Goal: Navigation & Orientation: Understand site structure

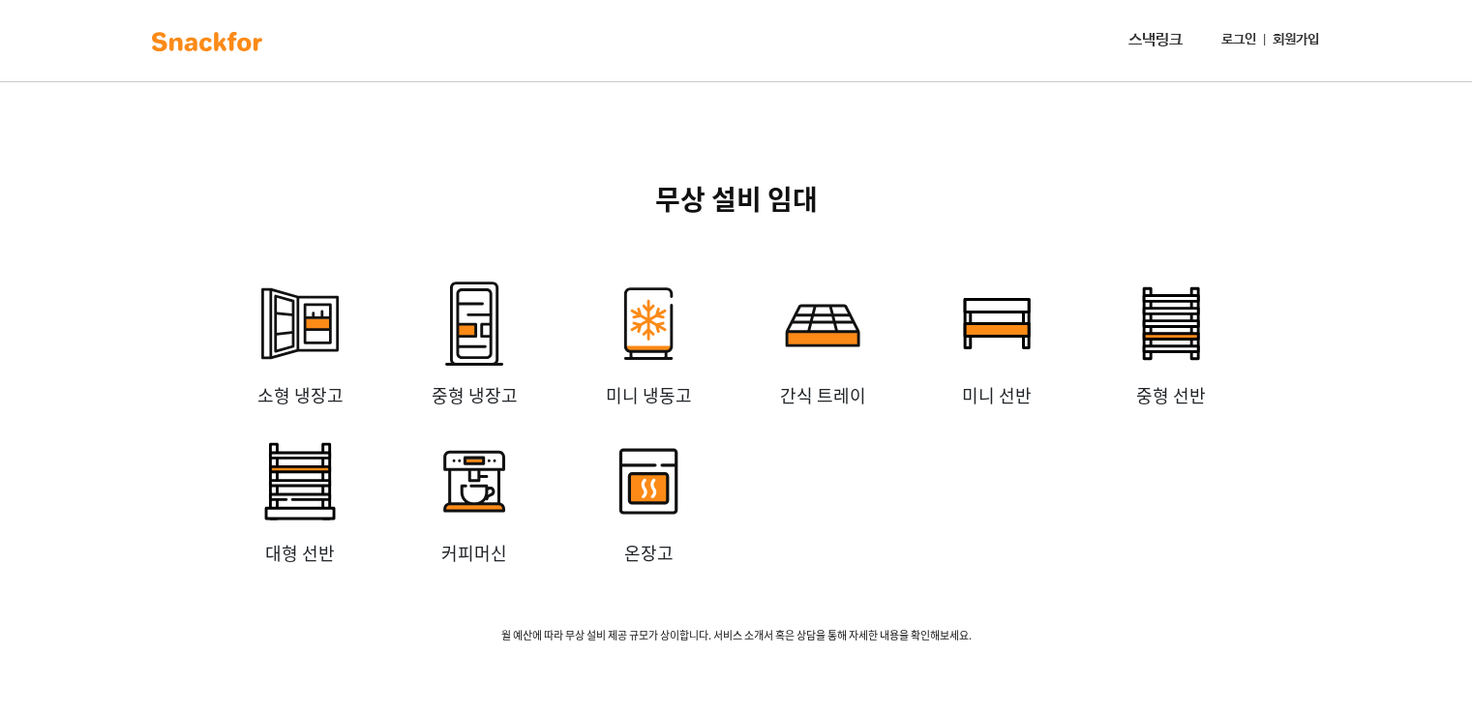
scroll to position [3775, 0]
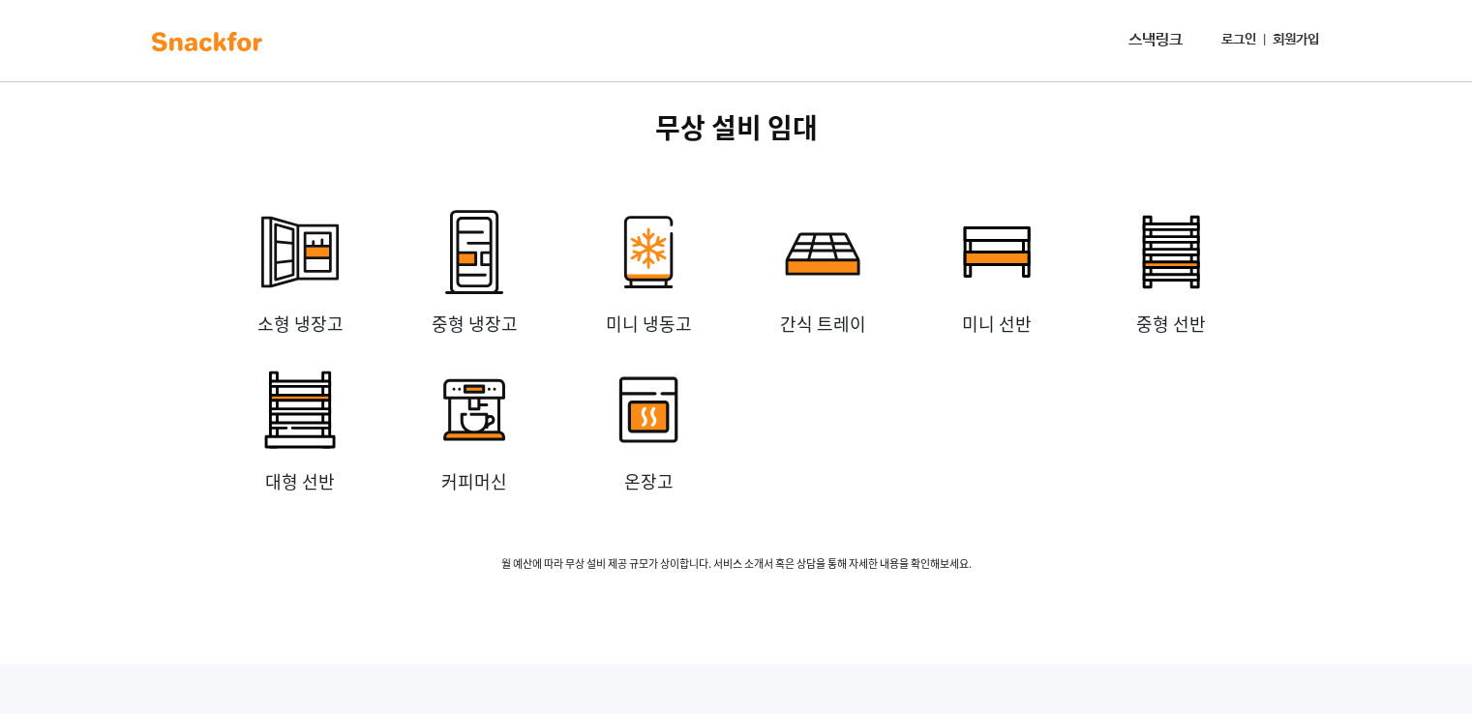
click at [820, 311] on img at bounding box center [823, 253] width 116 height 116
click at [819, 337] on p "간식 트레이" at bounding box center [823, 324] width 174 height 26
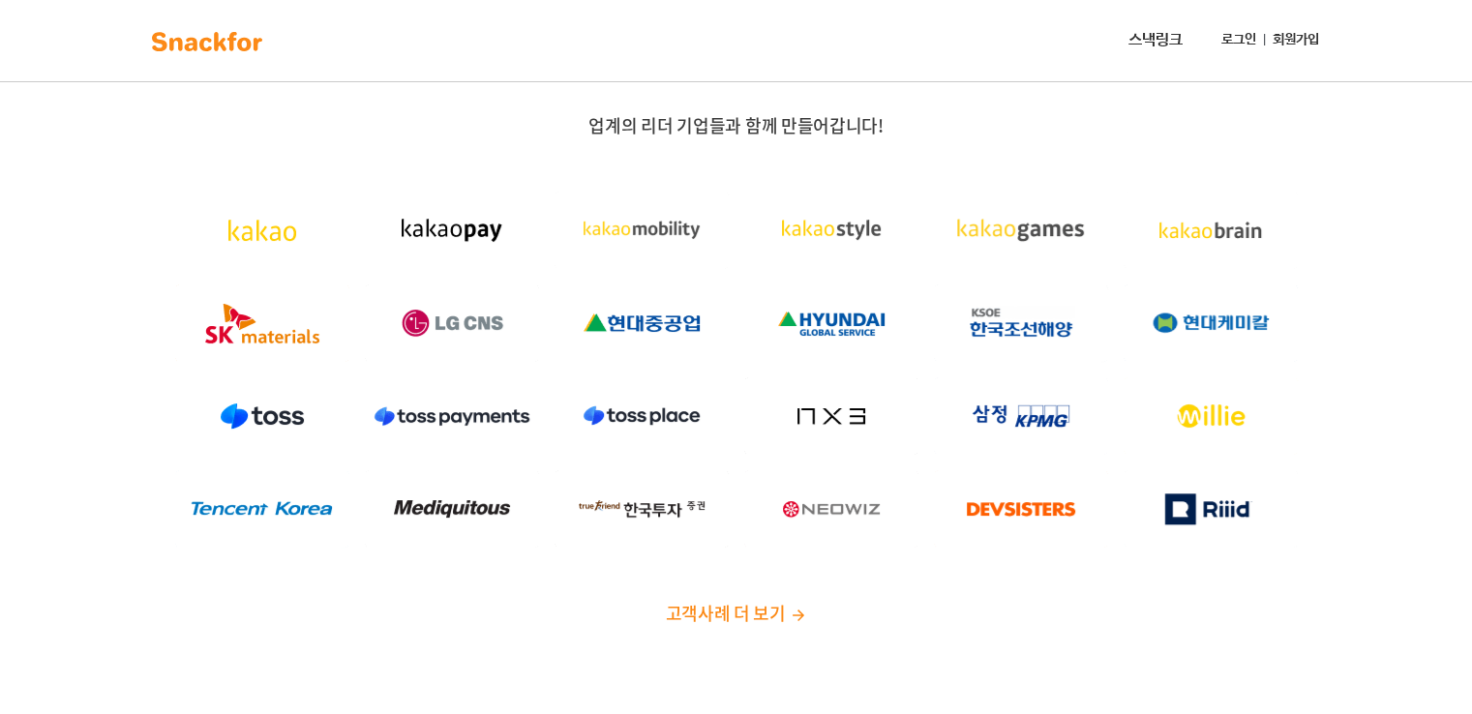
scroll to position [0, 0]
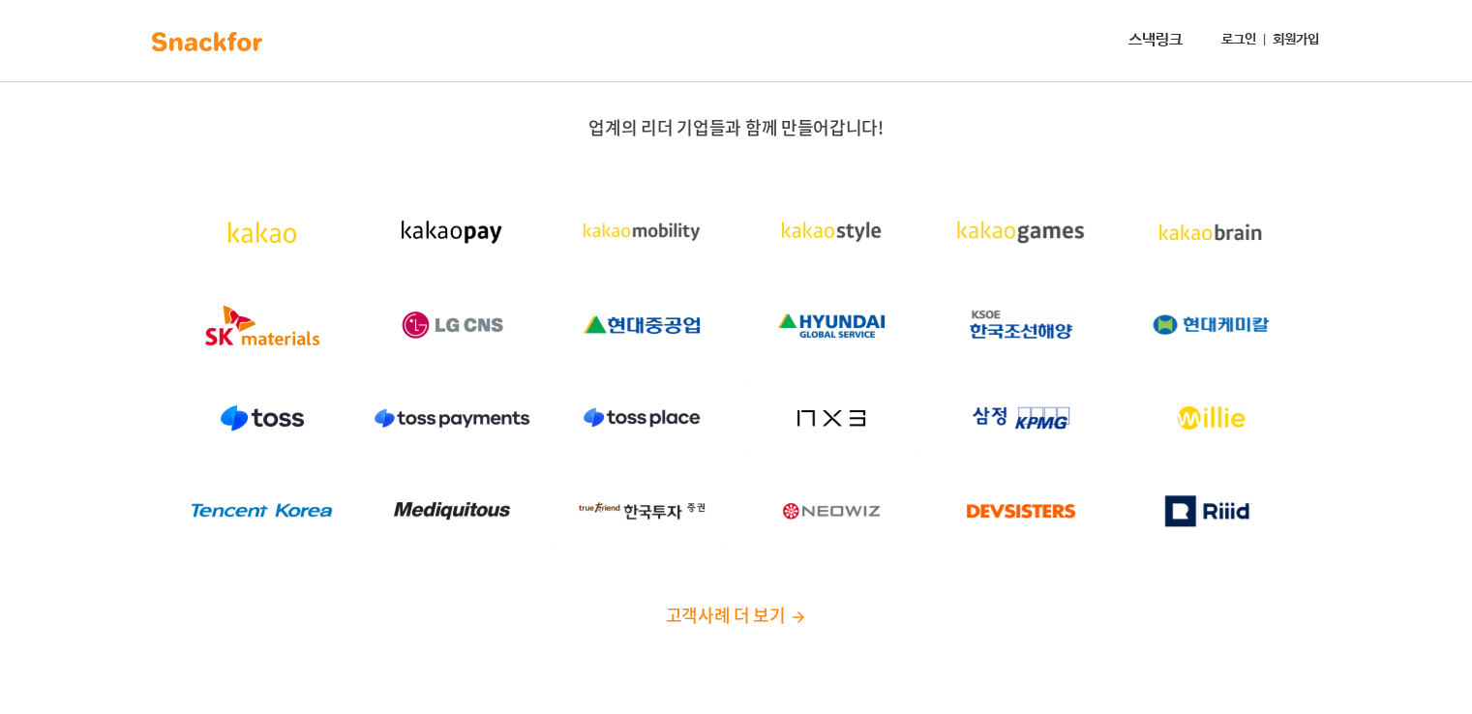
click at [774, 610] on span "고객사례 더 보기" at bounding box center [725, 615] width 120 height 26
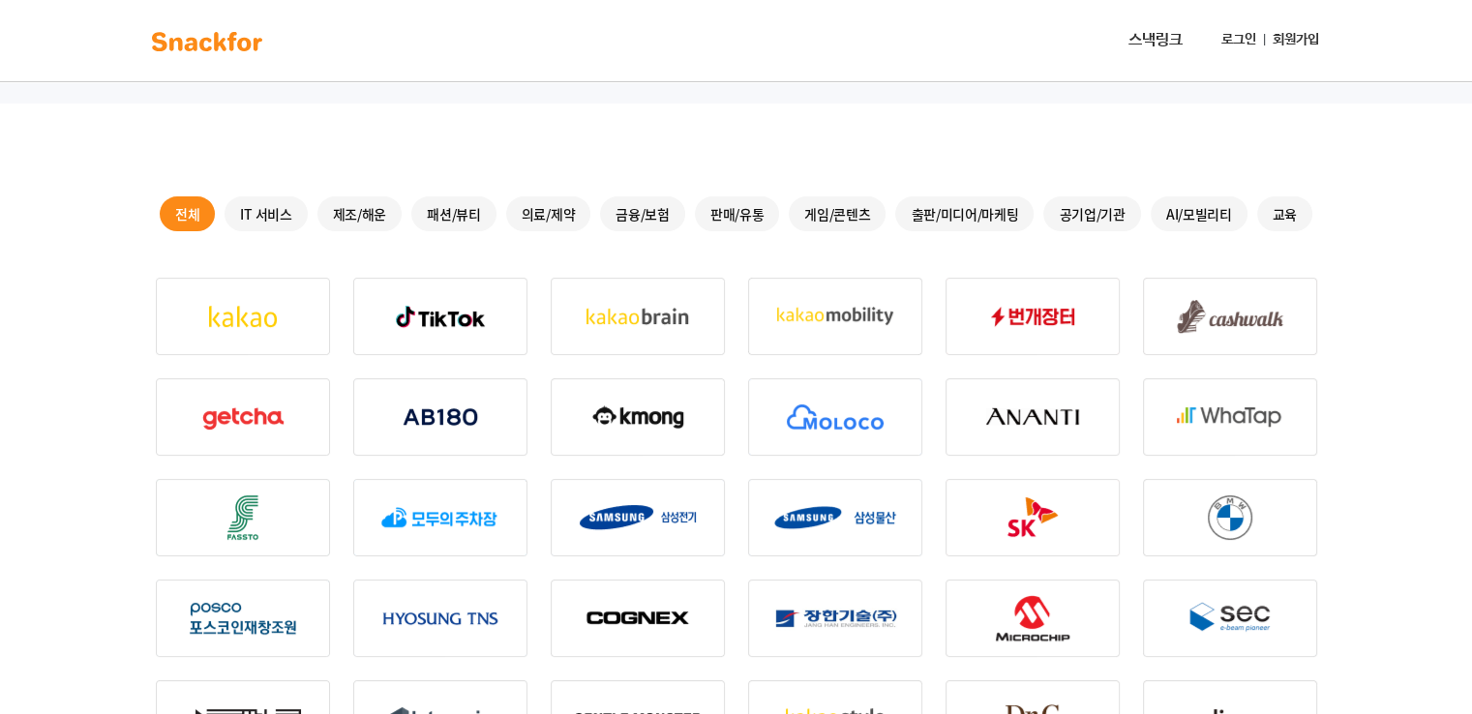
scroll to position [677, 0]
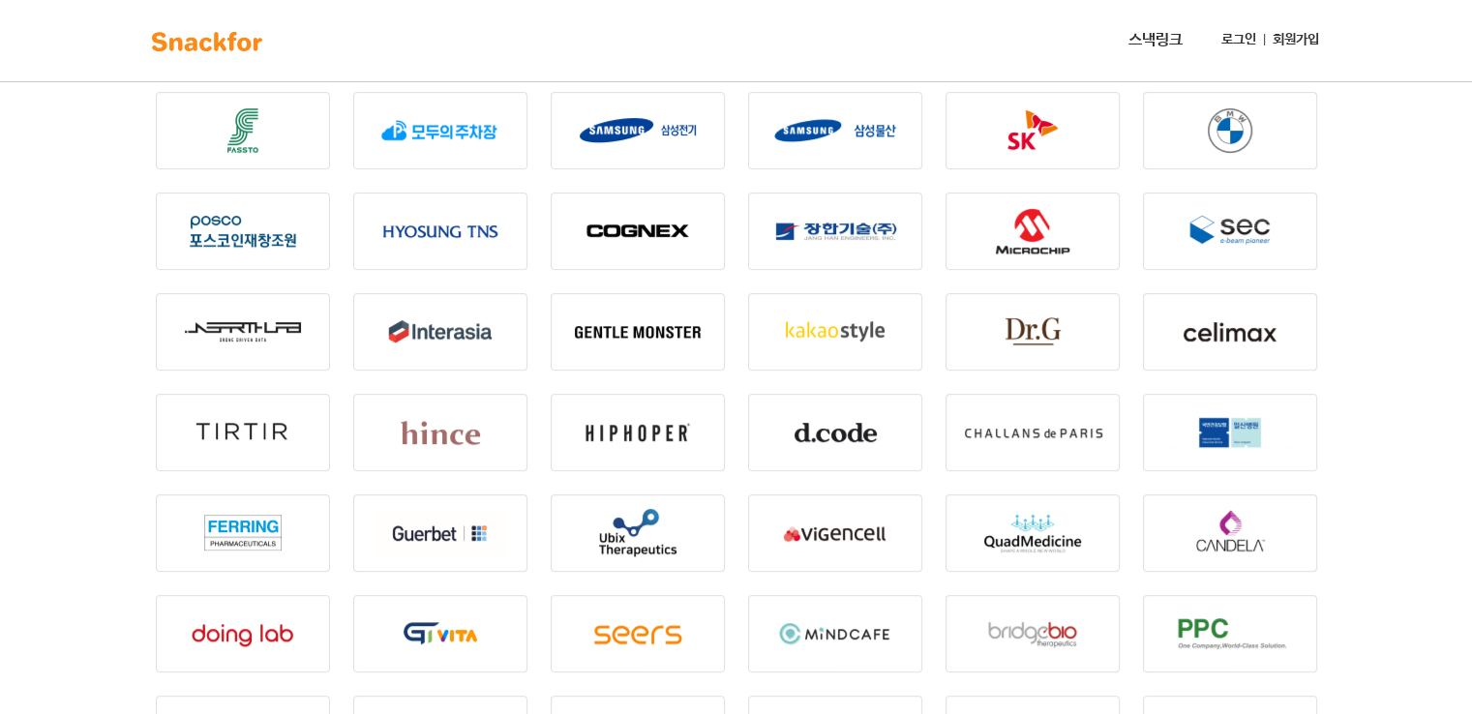
click at [828, 448] on img at bounding box center [835, 432] width 174 height 77
click at [825, 433] on img at bounding box center [835, 432] width 174 height 77
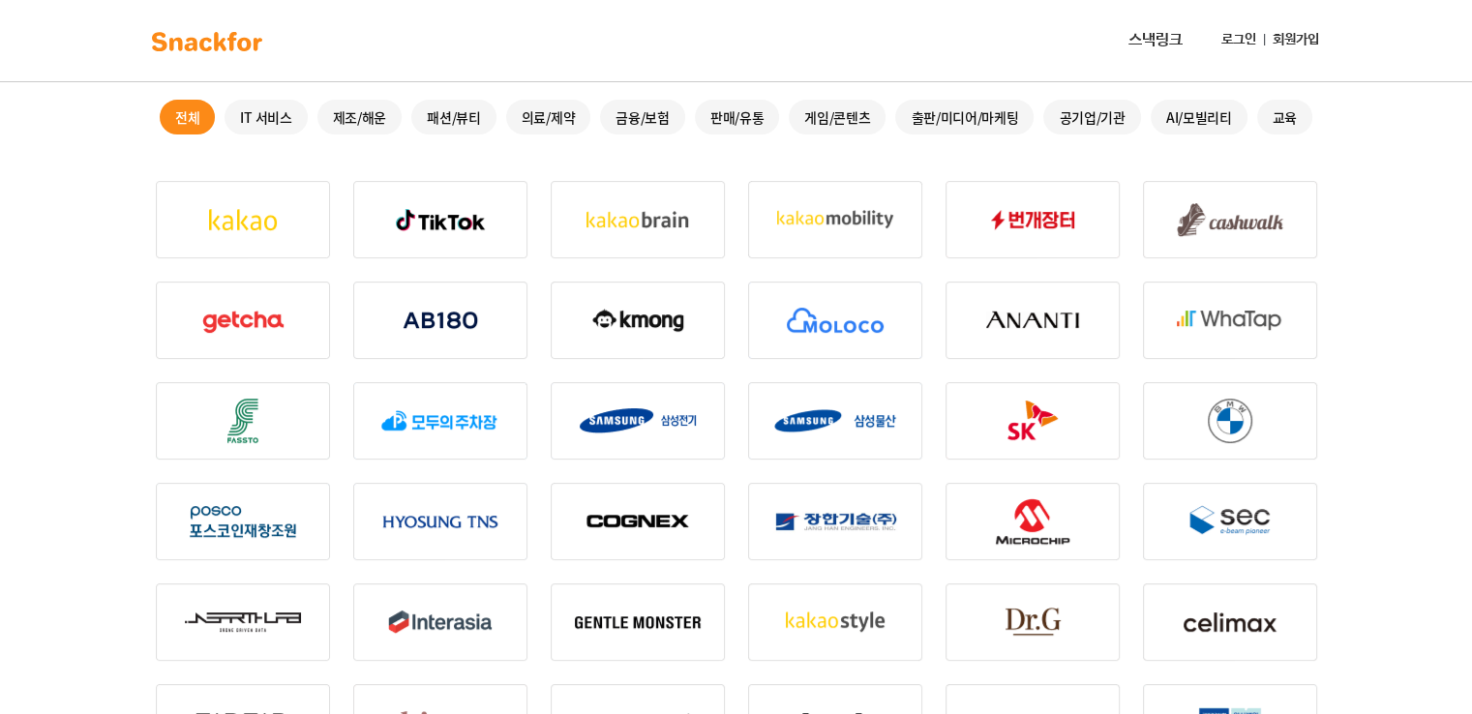
scroll to position [0, 0]
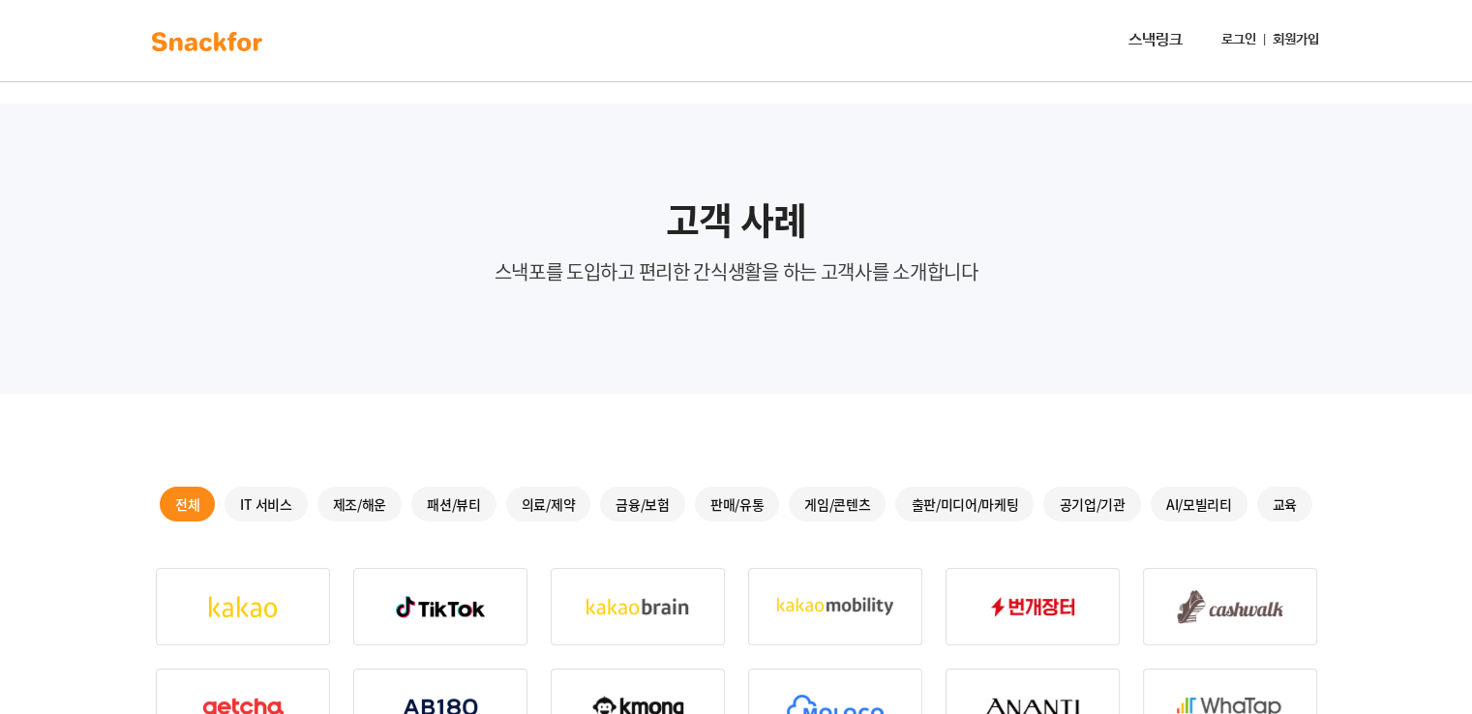
click at [225, 23] on link at bounding box center [207, 40] width 122 height 43
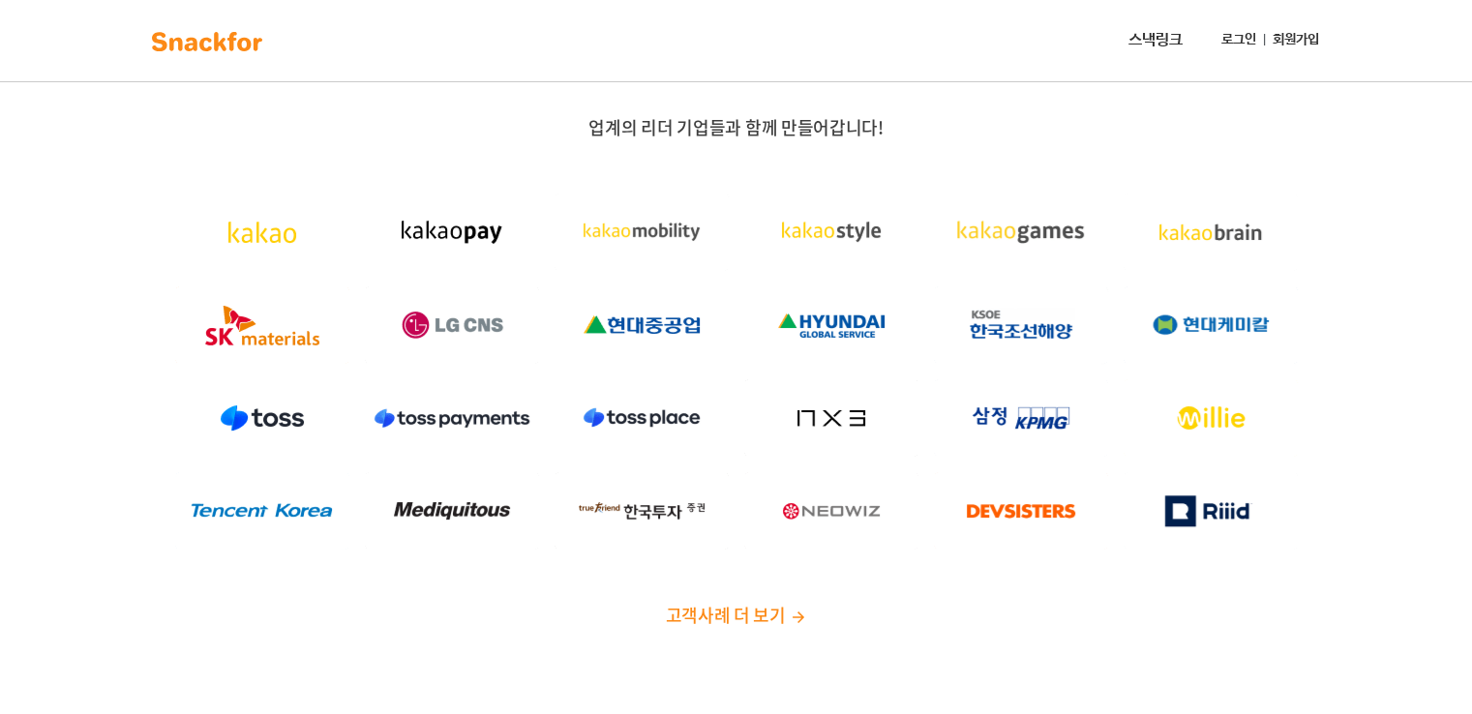
click at [756, 608] on span "고객사례 더 보기" at bounding box center [725, 615] width 120 height 26
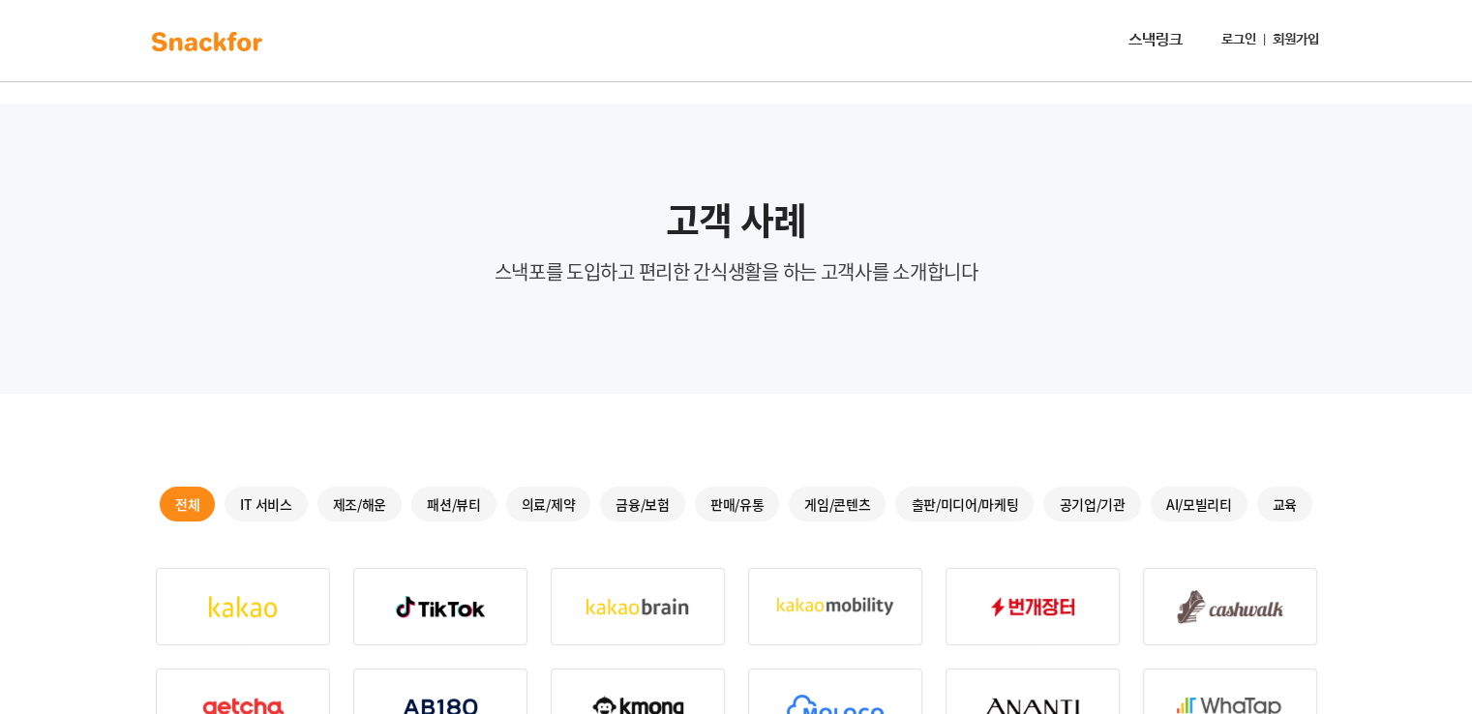
click at [472, 511] on div "패션/뷰티" at bounding box center [453, 504] width 85 height 35
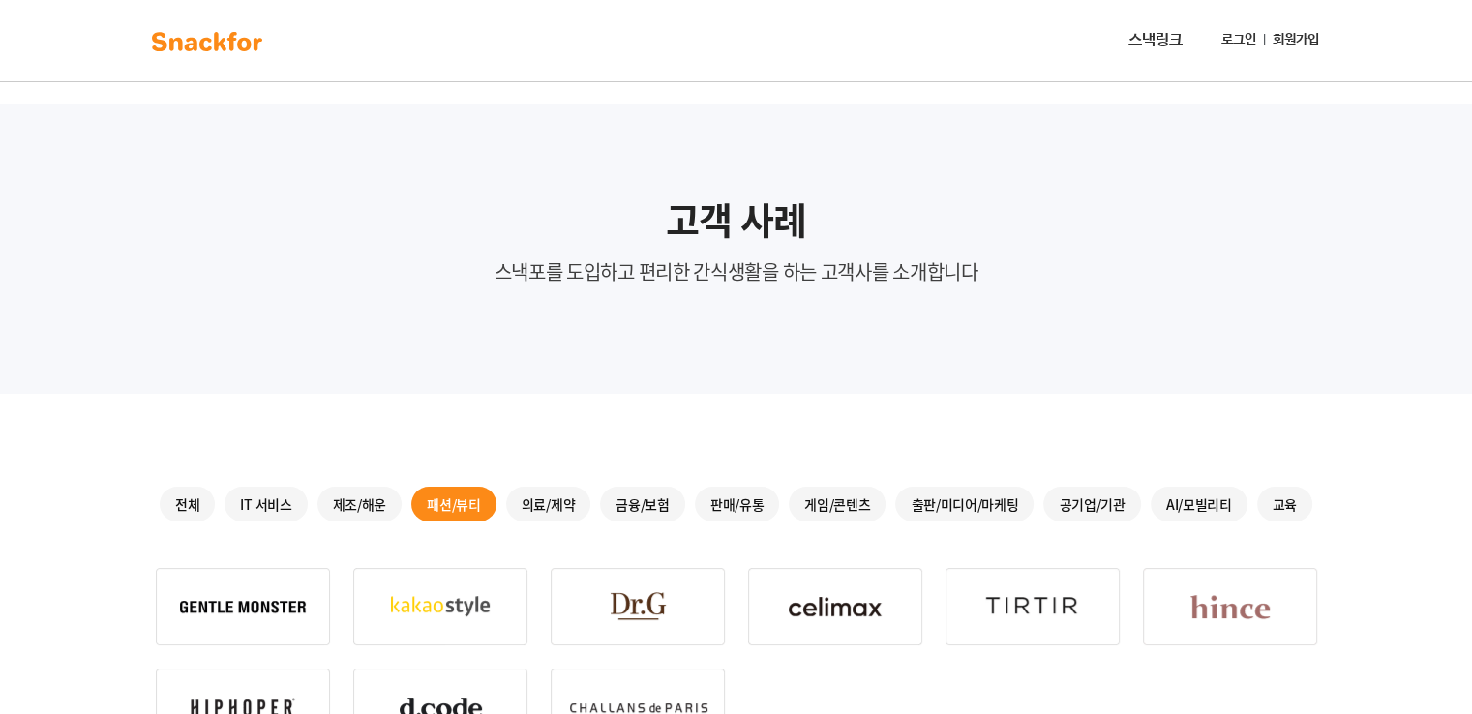
click at [345, 500] on div "제조/해운" at bounding box center [359, 504] width 85 height 35
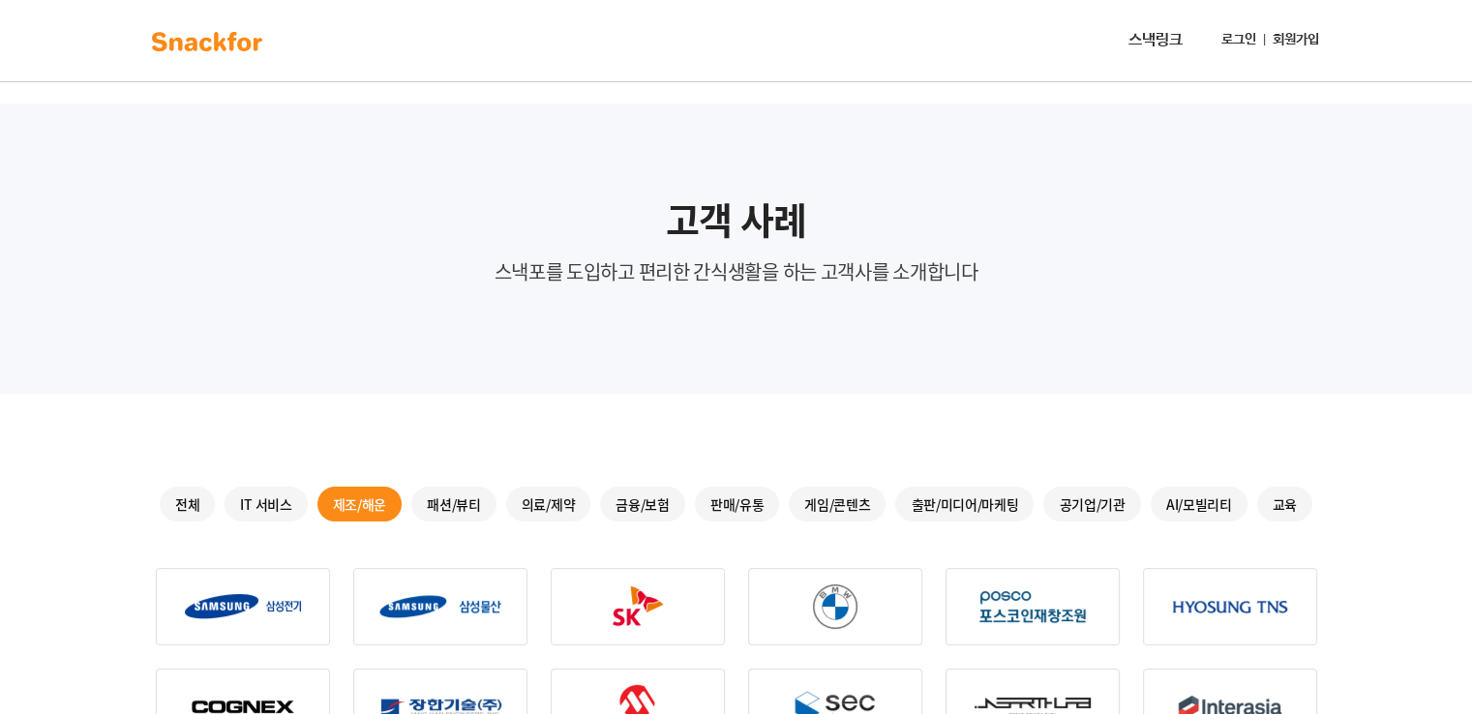
drag, startPoint x: 219, startPoint y: 495, endPoint x: 804, endPoint y: 543, distance: 587.5
click at [218, 495] on div "전체 IT 서비스 제조/해운 패션/뷰티 의료/제약 금융/보험 판매/유통 게임/콘텐츠 출판/미디어/마케팅 공기업/기관 AI/모빌리티 교육" at bounding box center [736, 504] width 1161 height 35
click at [1065, 517] on div "공기업/기관" at bounding box center [1091, 504] width 97 height 35
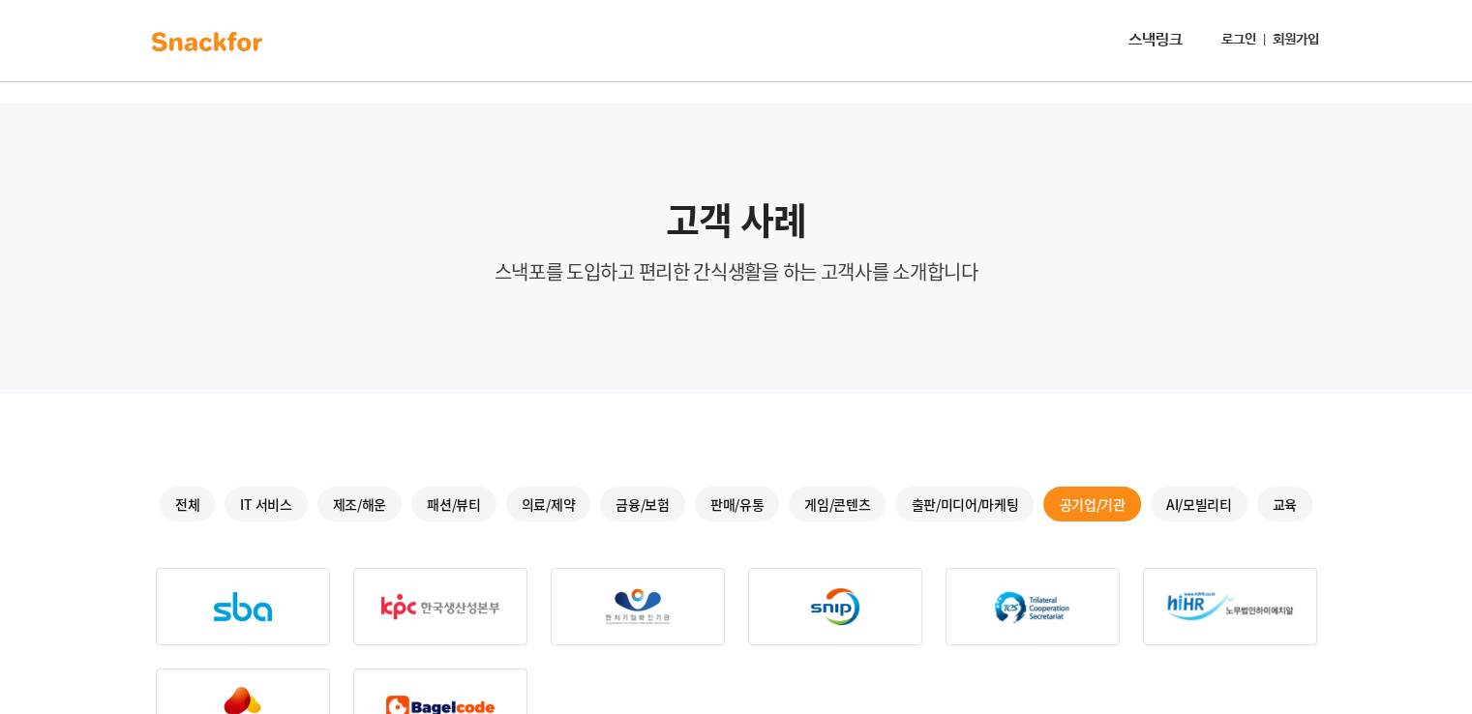
click at [1172, 43] on link "스낵링크" at bounding box center [1156, 40] width 70 height 39
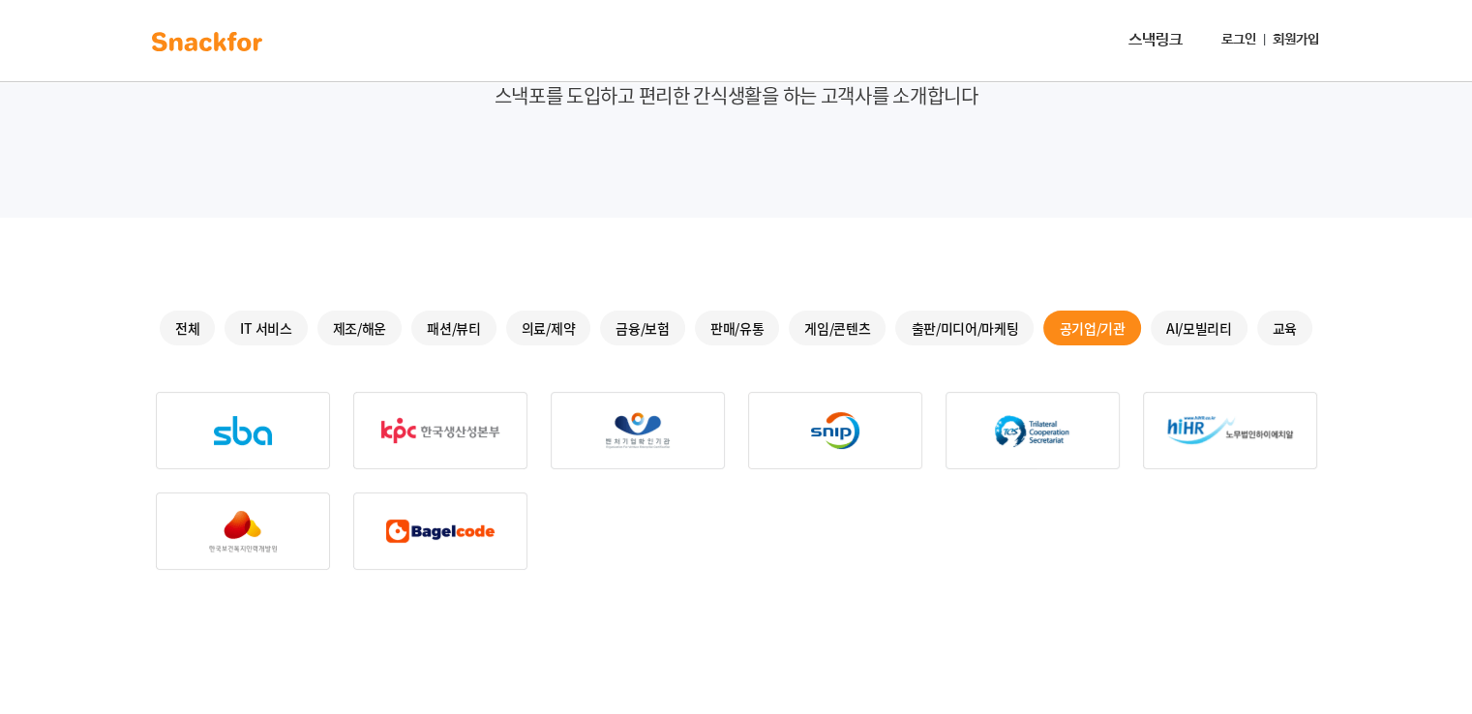
scroll to position [97, 0]
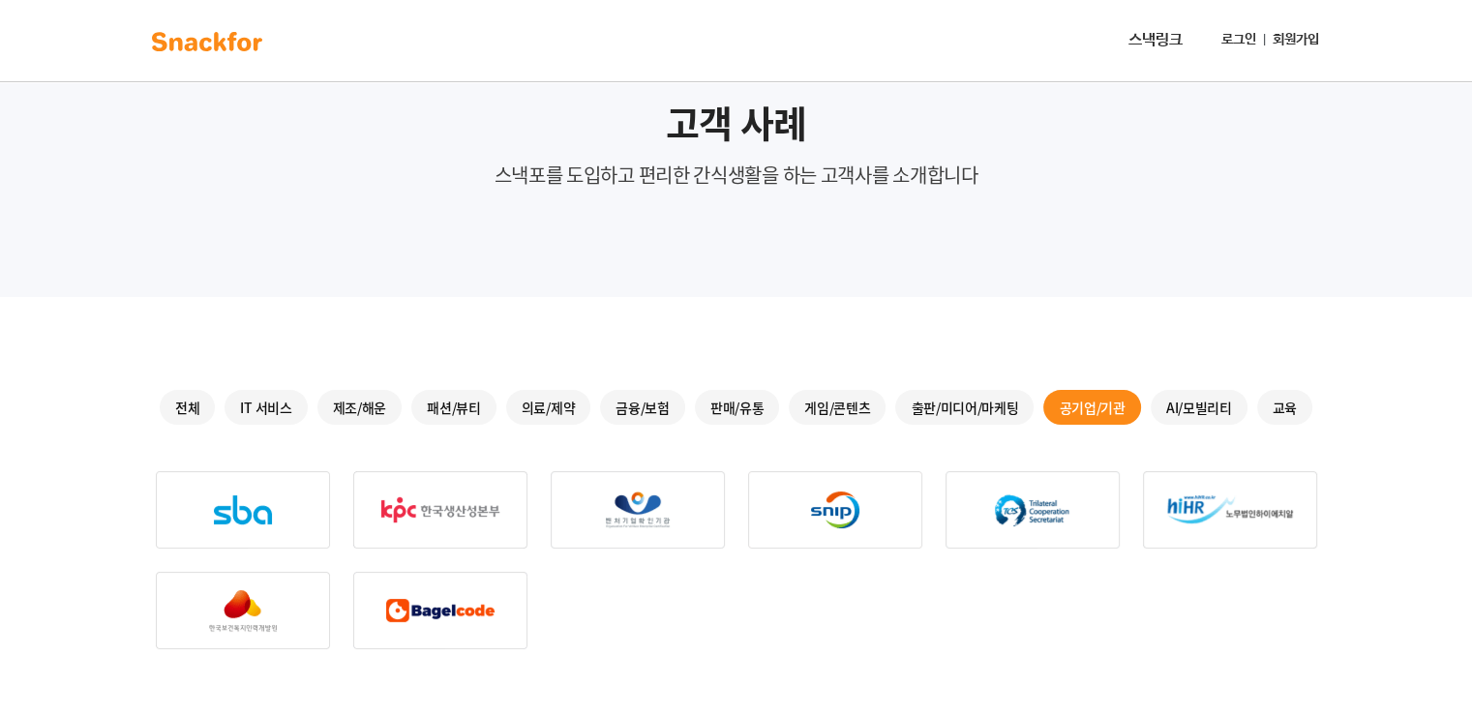
click at [238, 29] on img at bounding box center [207, 41] width 122 height 31
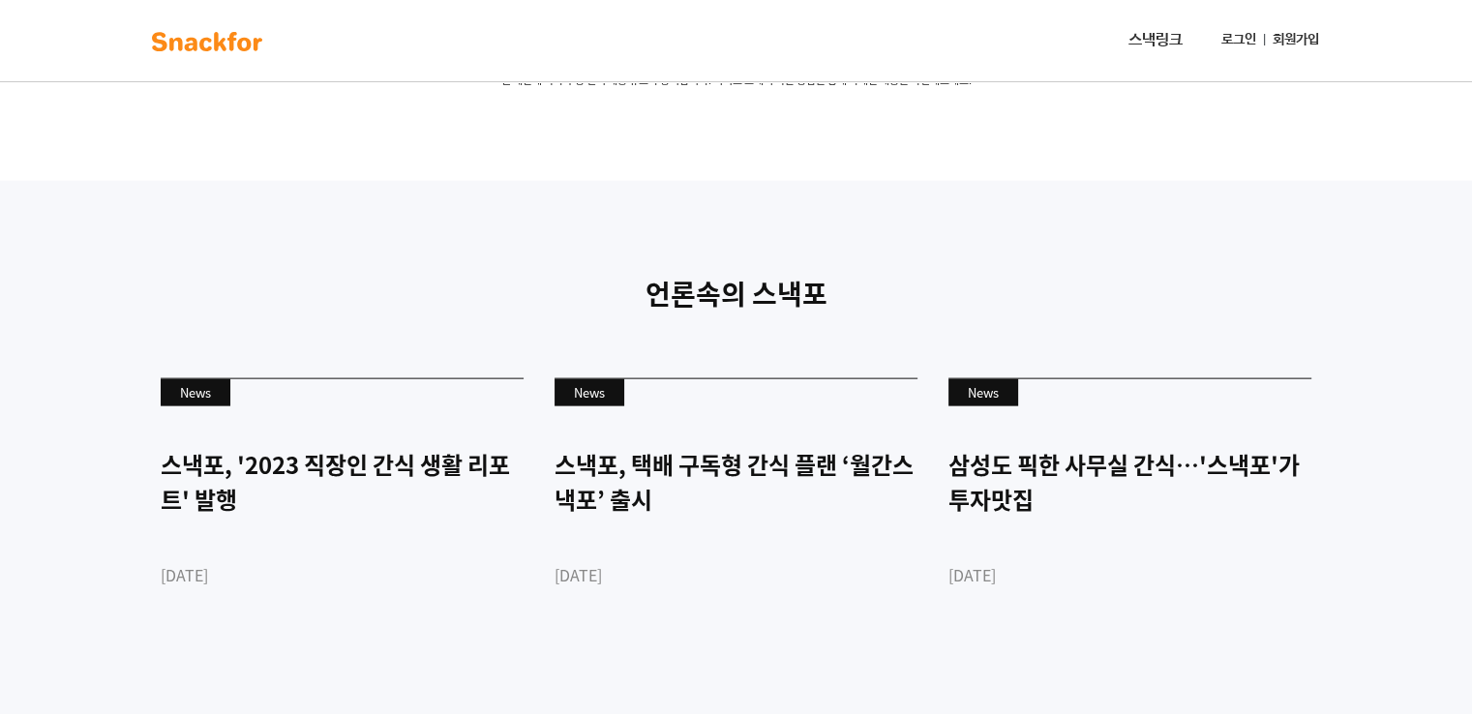
scroll to position [4646, 0]
